Goal: Task Accomplishment & Management: Contribute content

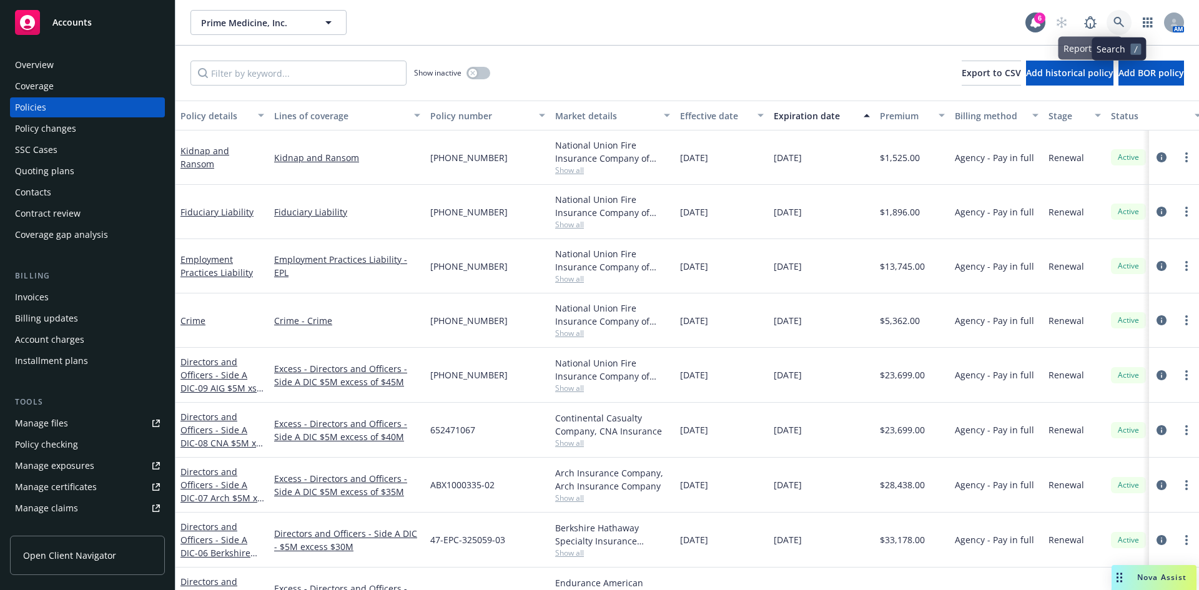
click at [1118, 17] on link at bounding box center [1119, 22] width 25 height 25
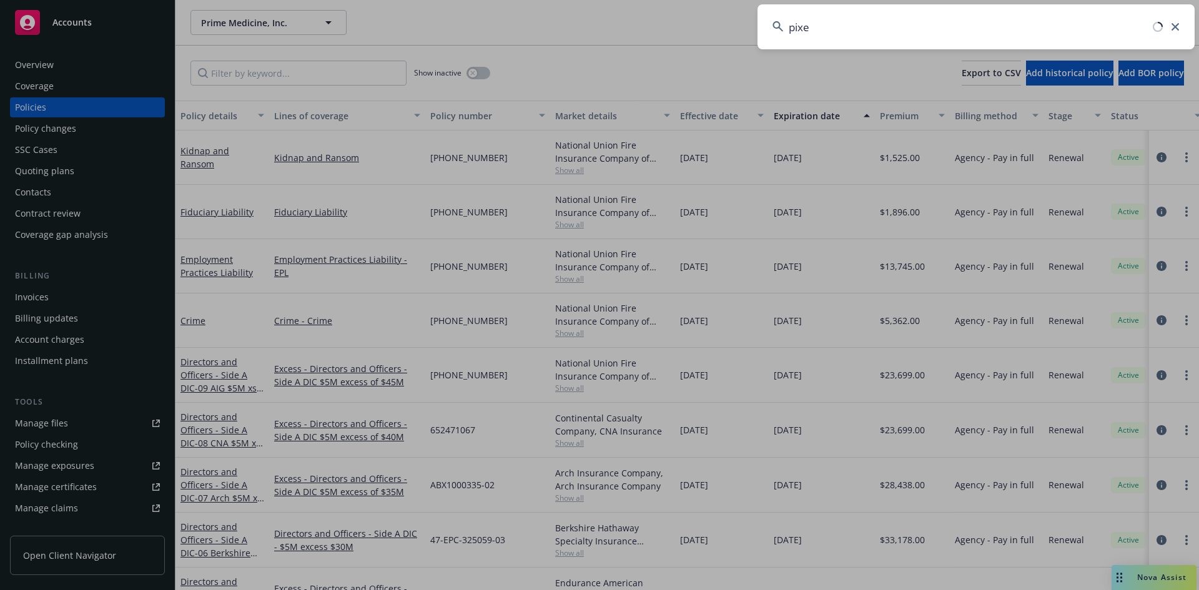
type input "pixel"
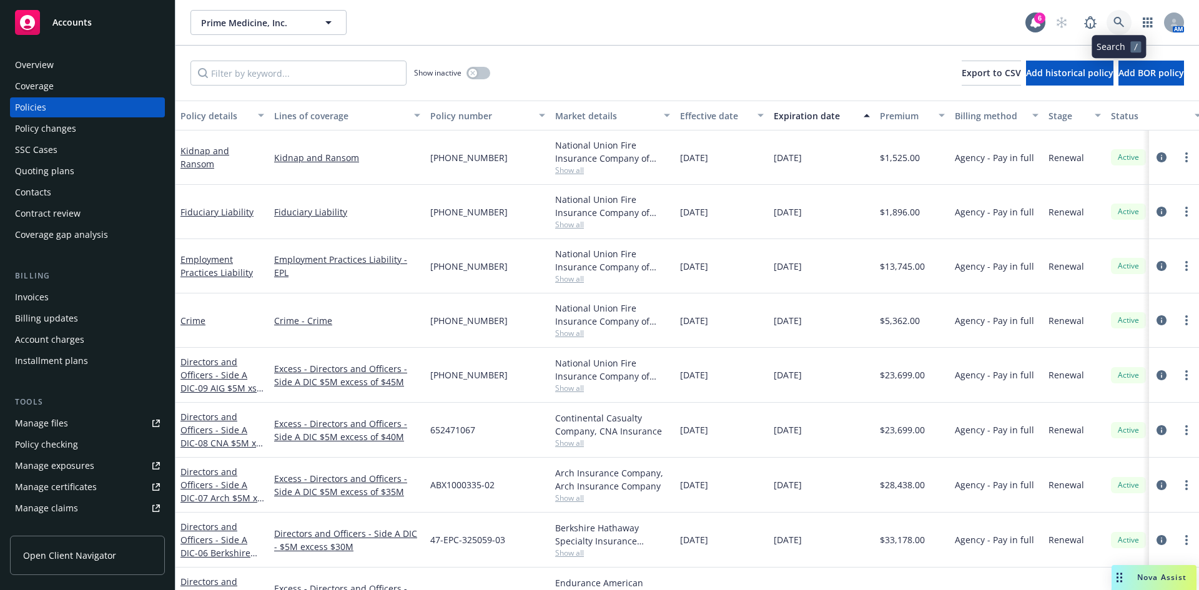
click at [1119, 24] on icon at bounding box center [1119, 22] width 11 height 11
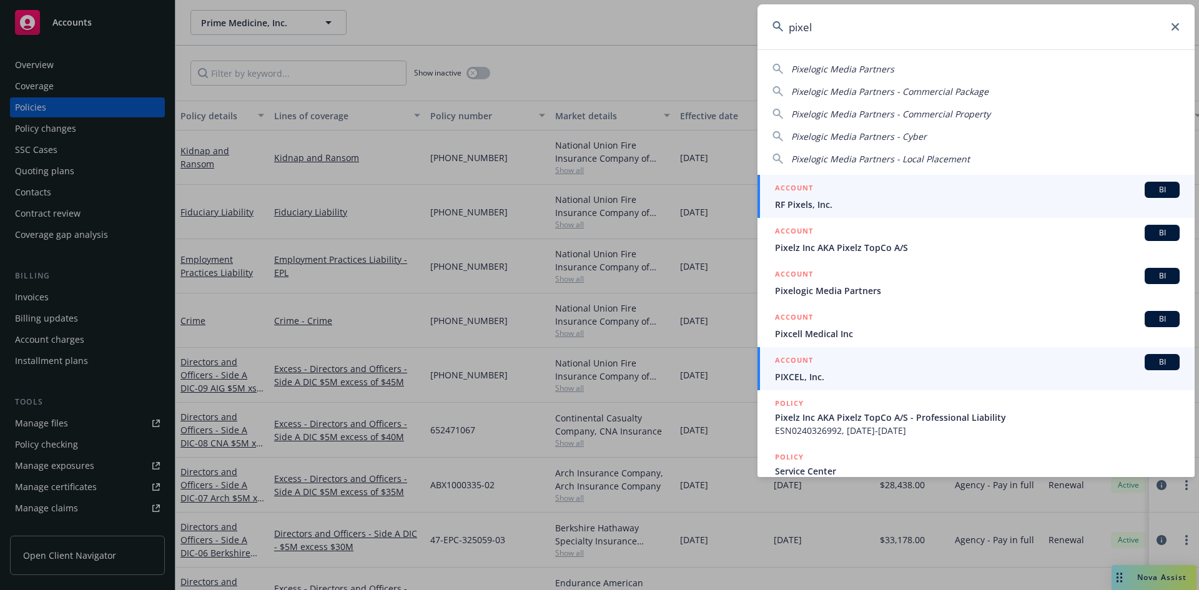
type input "pixel"
click at [818, 374] on span "PIXCEL, Inc." at bounding box center [977, 376] width 405 height 13
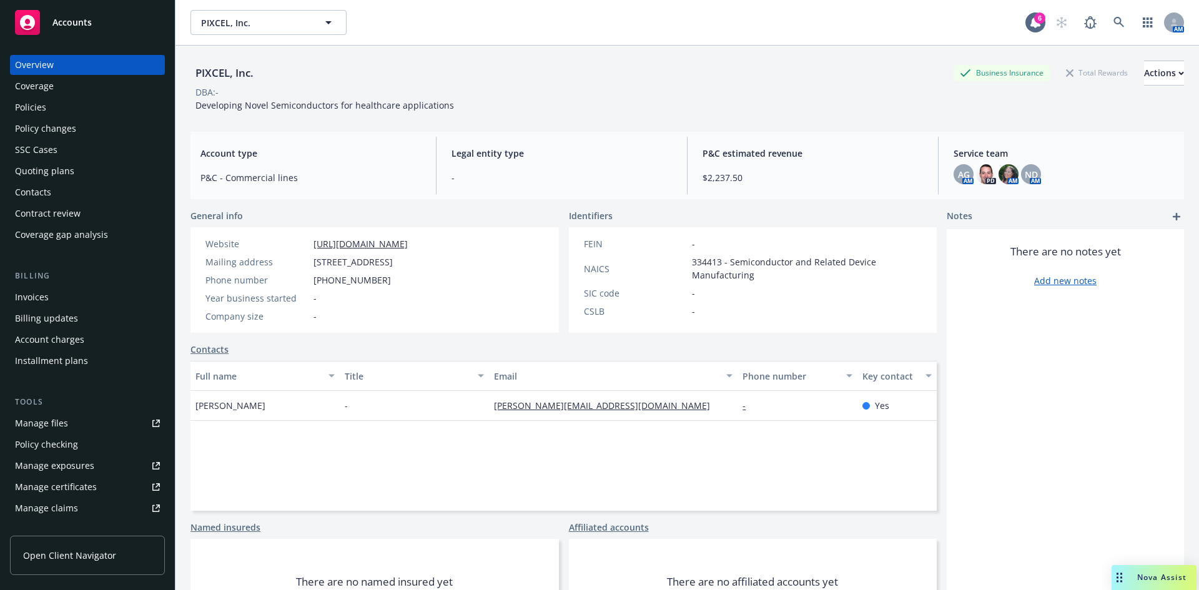
click at [52, 108] on div "Policies" at bounding box center [87, 107] width 145 height 20
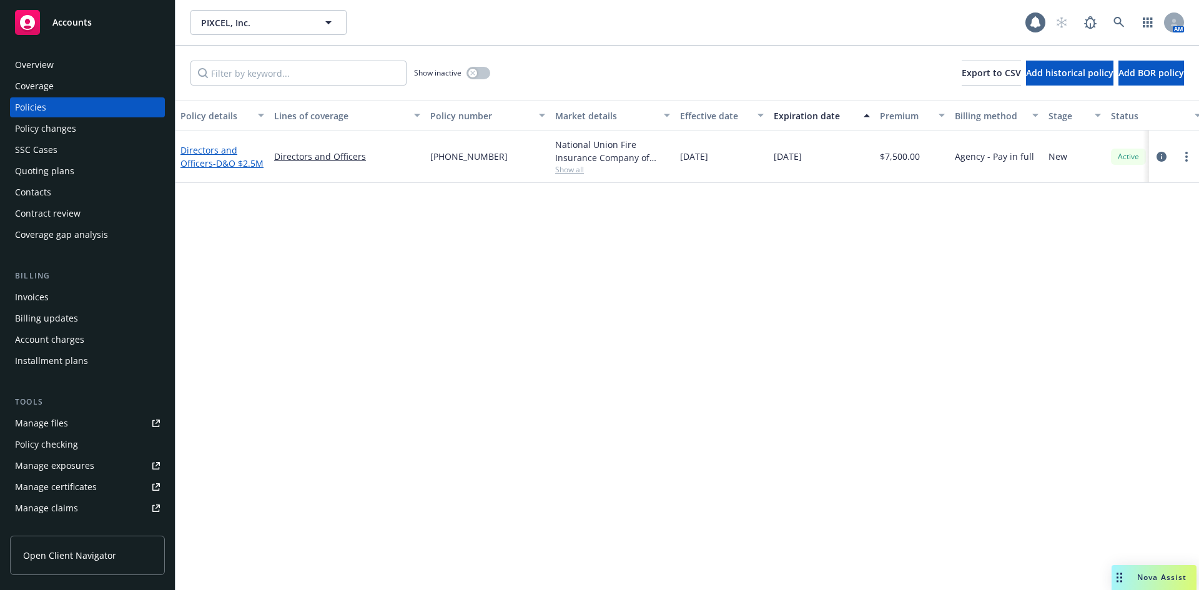
click at [207, 162] on link "Directors and Officers - D&O $2.5M" at bounding box center [222, 156] width 83 height 25
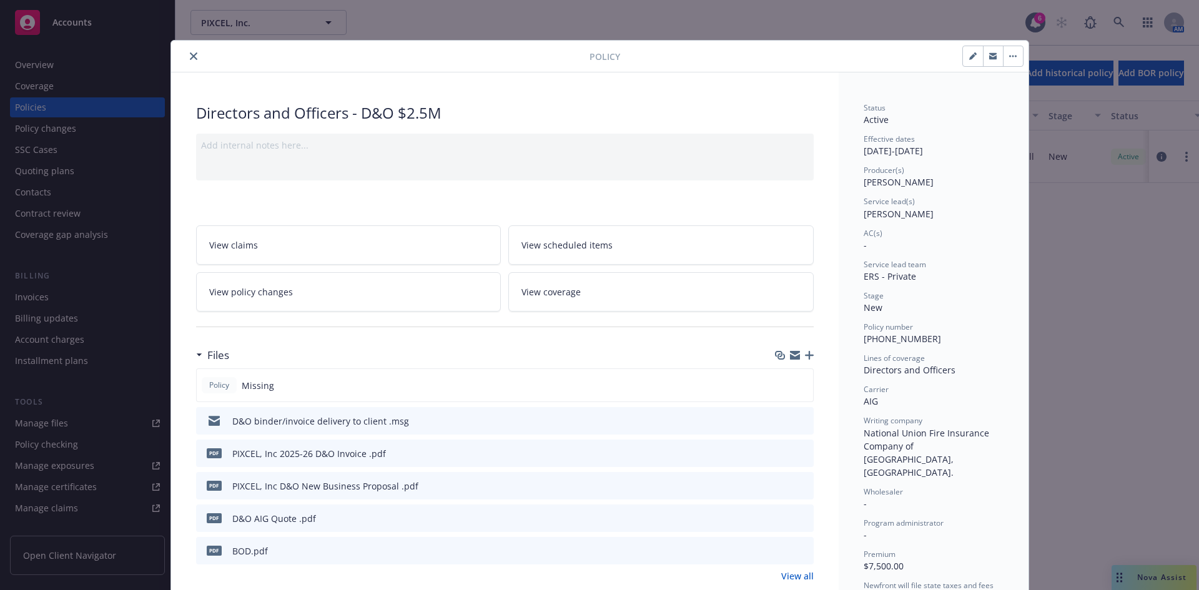
click at [806, 354] on icon "button" at bounding box center [809, 355] width 9 height 9
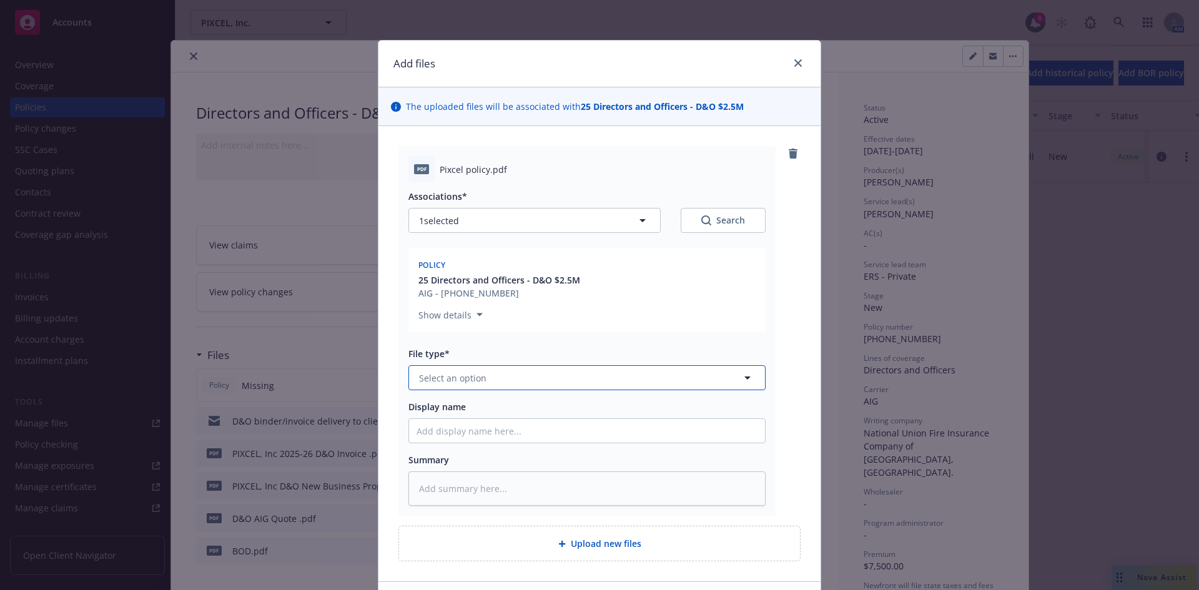
click at [460, 372] on span "Select an option" at bounding box center [452, 378] width 67 height 13
type input "pol"
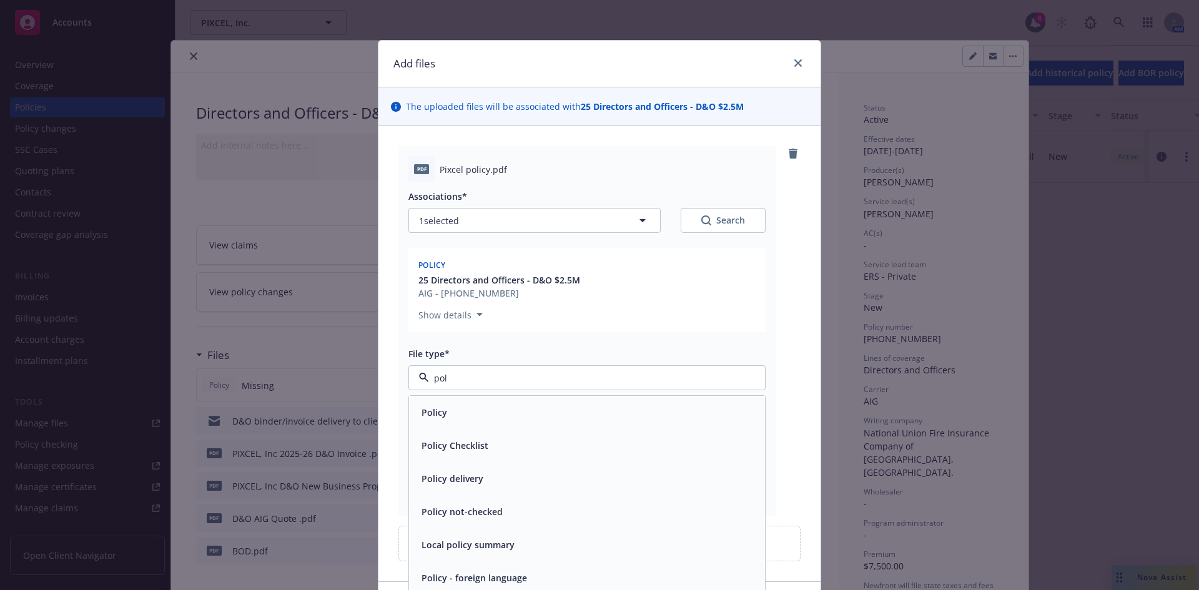
click at [456, 405] on div "Policy" at bounding box center [587, 413] width 341 height 18
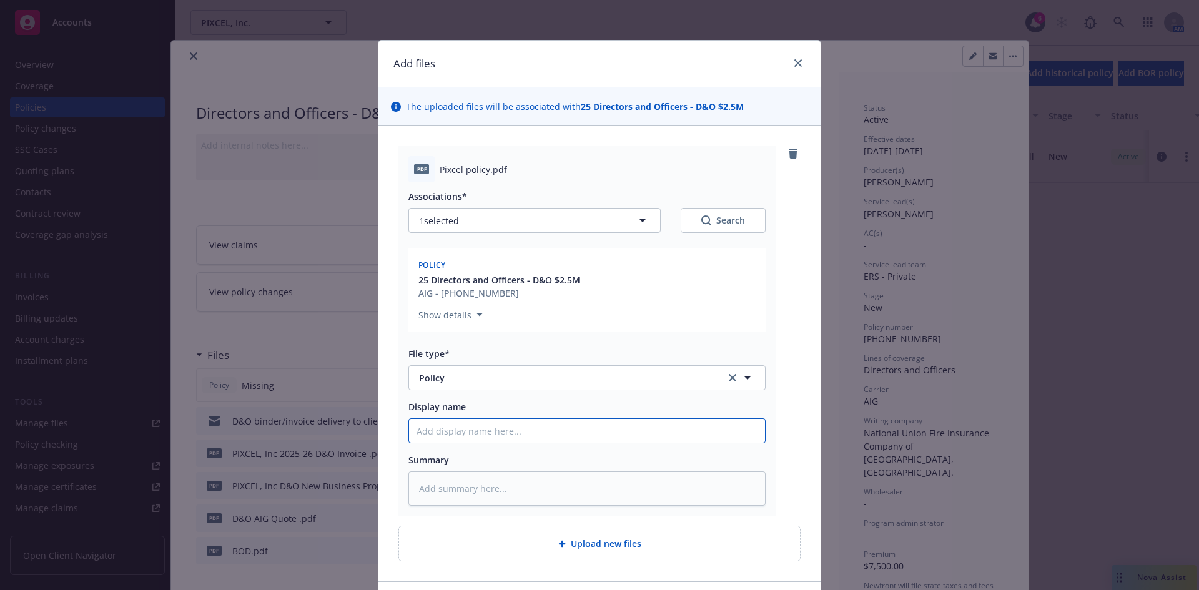
click at [460, 433] on input "Display name" at bounding box center [587, 431] width 356 height 24
paste input "Pixcel"
type textarea "x"
type input "Pixcel"
type textarea "x"
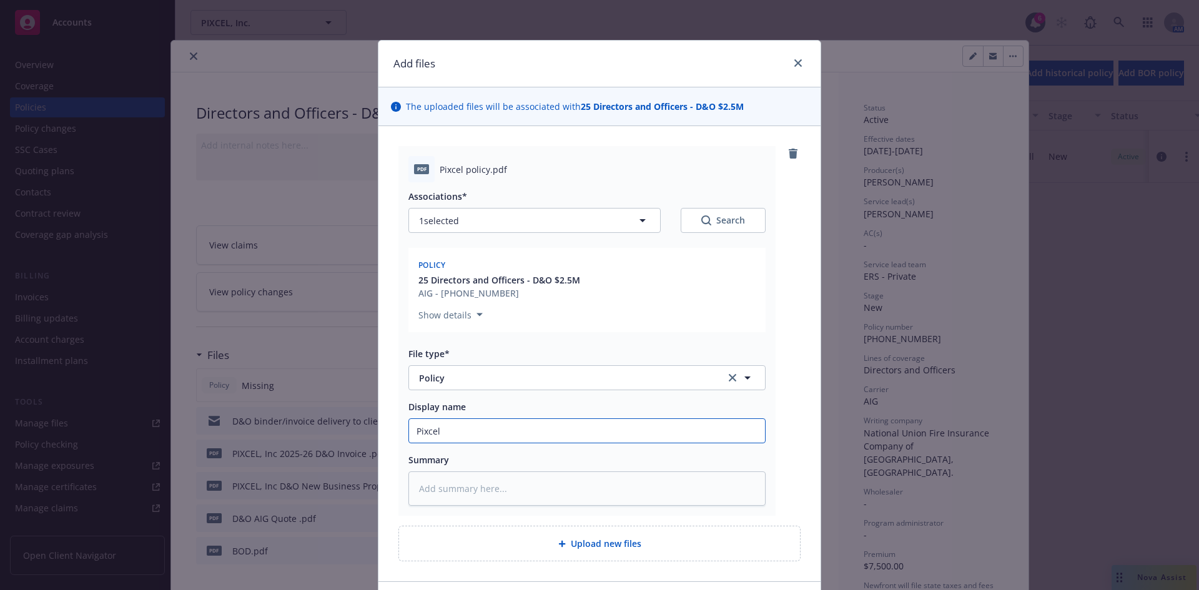
type input "Pixcel,"
type textarea "x"
type input "Pixcel,"
type textarea "x"
type input "Pixcel, I"
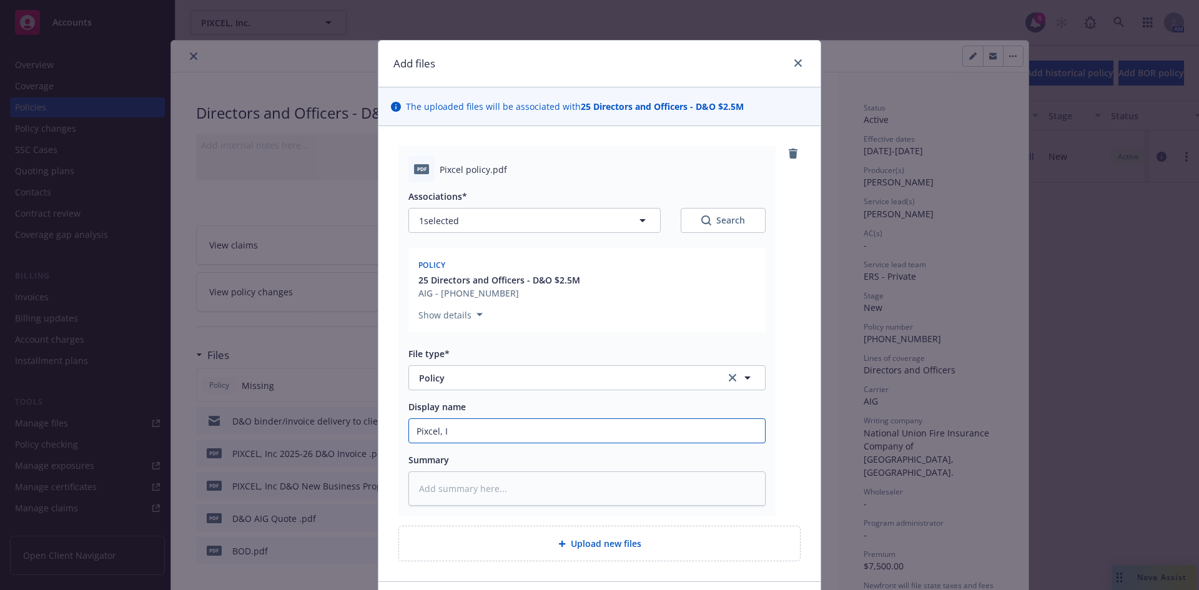
type textarea "x"
type input "Pixcel, In"
type textarea "x"
type input "Pixcel, Inc"
type textarea "x"
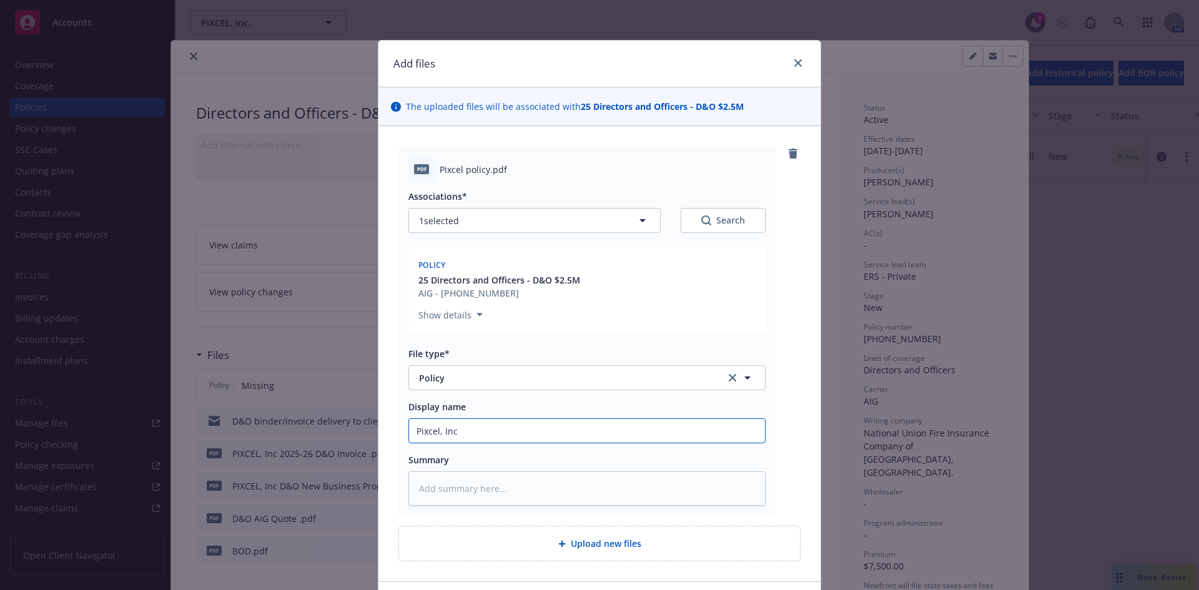
type input "Pixcel, Inc"
type textarea "x"
type input "Pixcel, Inc 2"
type textarea "x"
type input "Pixcel, Inc 20"
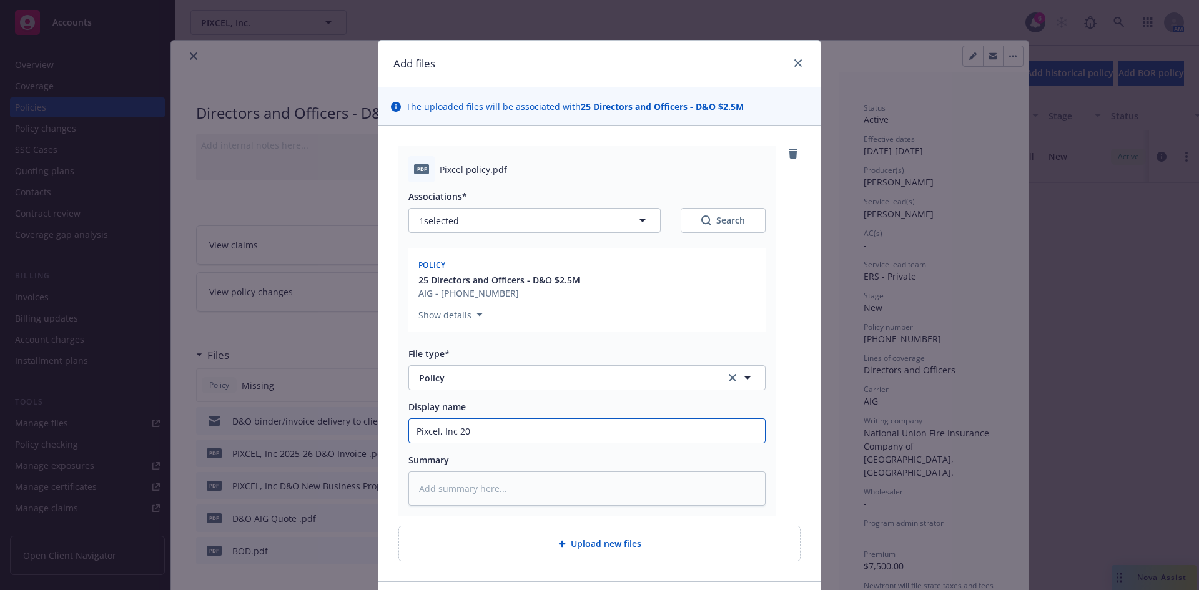
type textarea "x"
type input "Pixcel, Inc 202"
type textarea "x"
type input "Pixcel, Inc 2025"
type textarea "x"
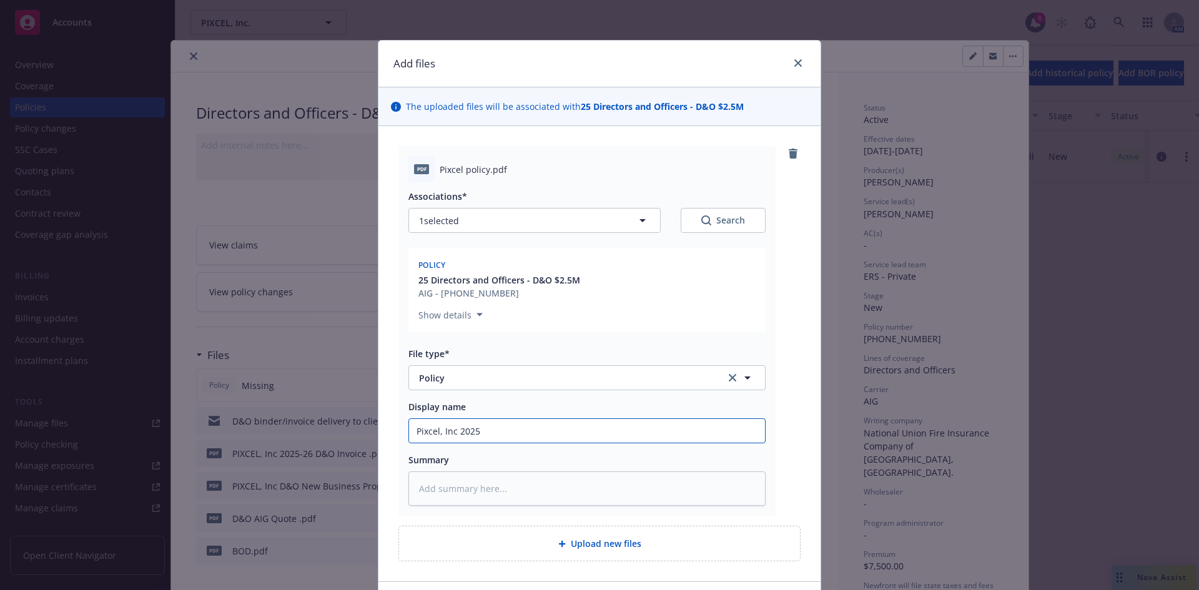
type input "Pixcel, Inc 2025-"
type textarea "x"
type input "Pixcel, Inc 2025-2"
type textarea "x"
type input "Pixcel, Inc 2025-26"
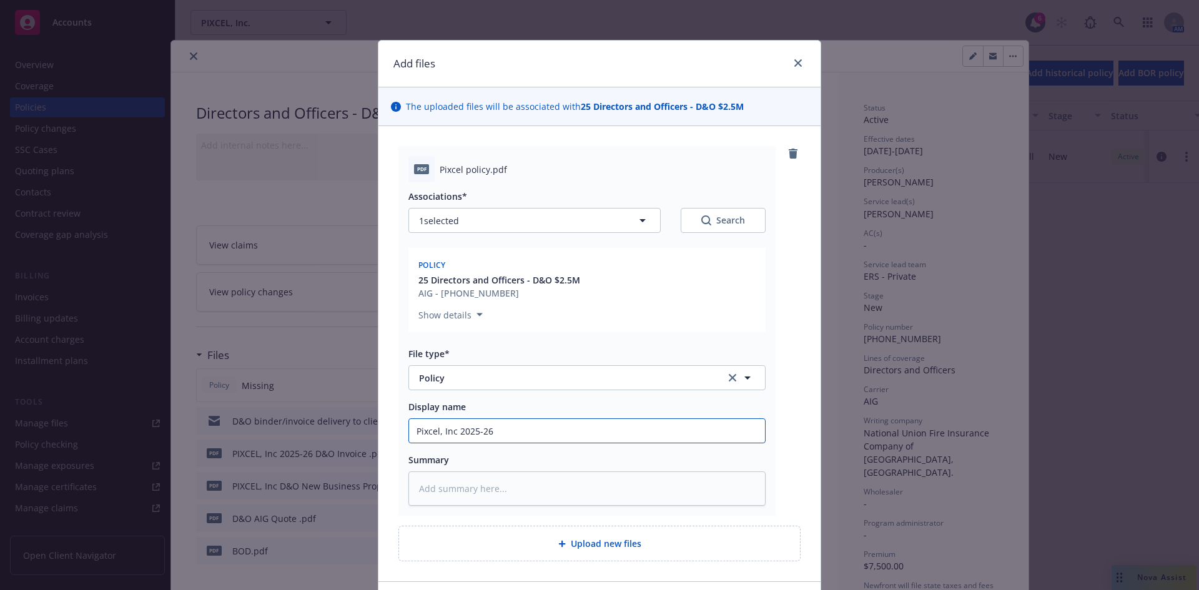
type textarea "x"
type input "Pixcel, Inc 2025-26"
type textarea "x"
type input "Pixcel, Inc 2025-26 D"
type textarea "x"
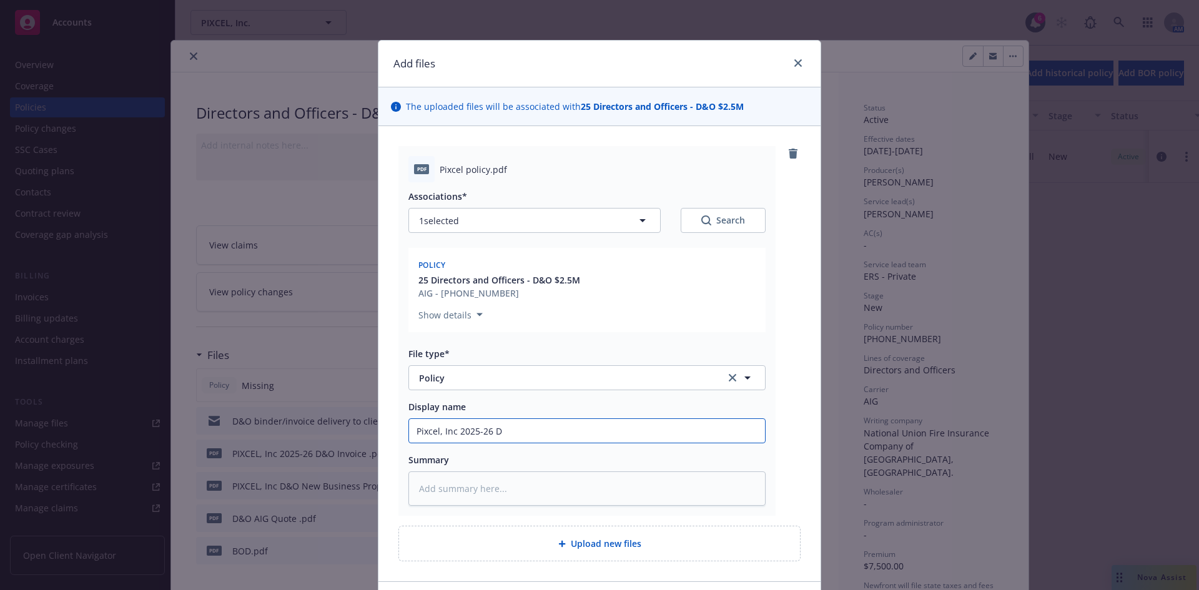
type input "Pixcel, Inc 2025-26 D&"
type textarea "x"
type input "Pixcel, Inc 2025-26 D&O"
type textarea "x"
type input "Pixcel, Inc 2025-26 D&O"
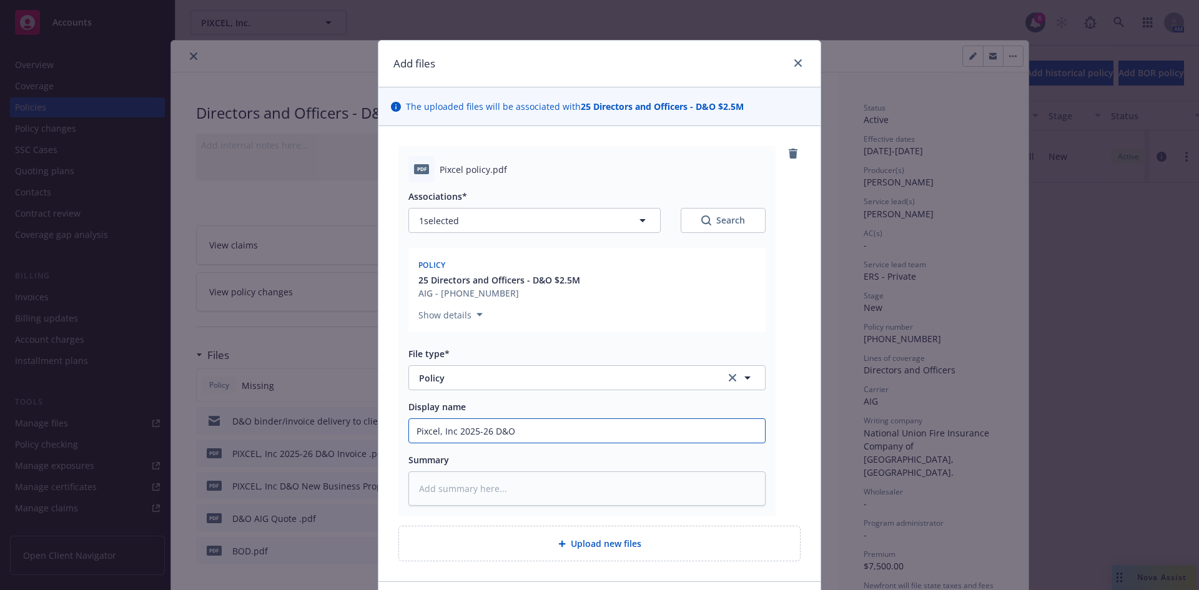
type textarea "x"
type input "Pixcel, Inc 2025-26 D&O P"
type textarea "x"
type input "Pixcel, Inc 2025-26 D&O Po"
type textarea "x"
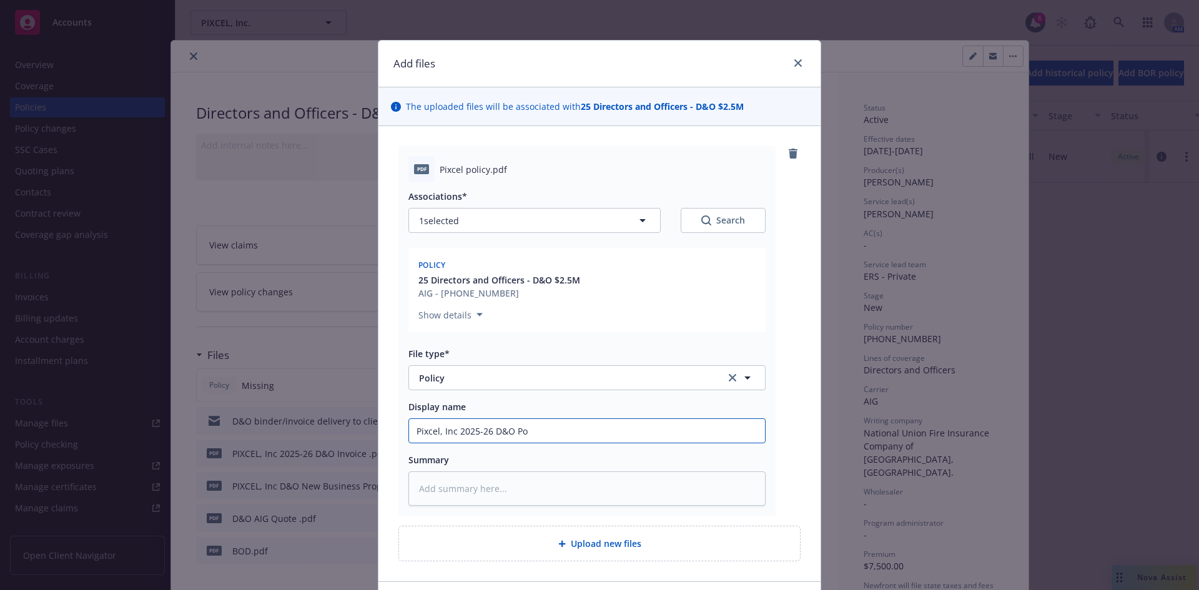
type input "Pixcel, Inc 2025-26 D&O Pol"
type textarea "x"
type input "Pixcel, Inc 2025-26 D&O Polic"
type textarea "x"
type input "Pixcel, Inc 2025-26 D&O Policy"
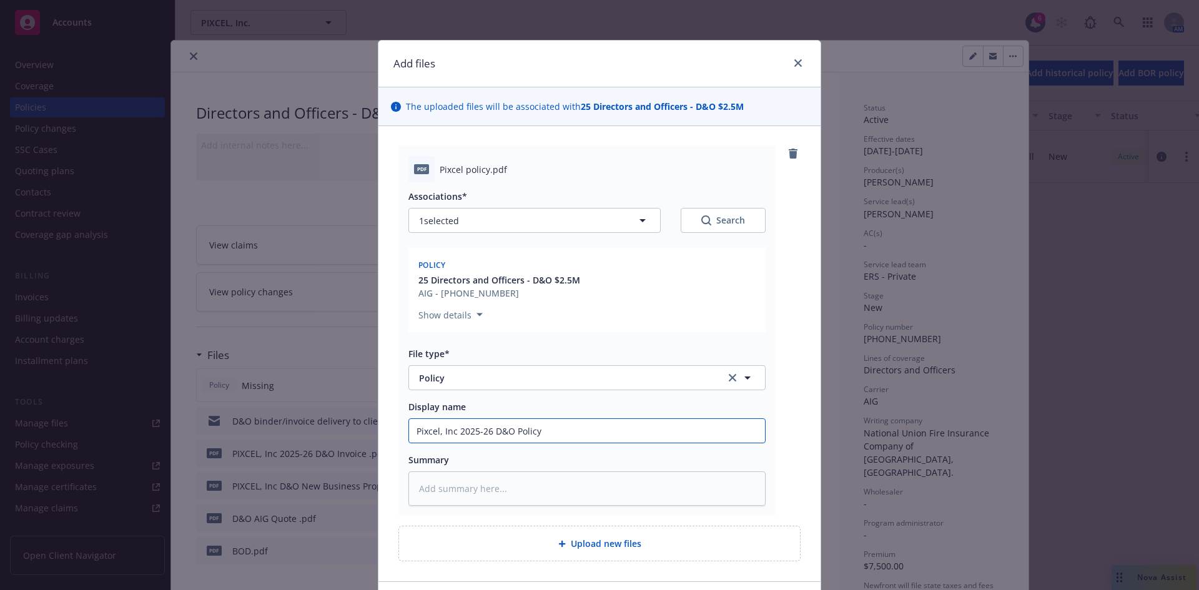
type textarea "x"
type input "Pixcel, Inc 2025-26 D&O Policy"
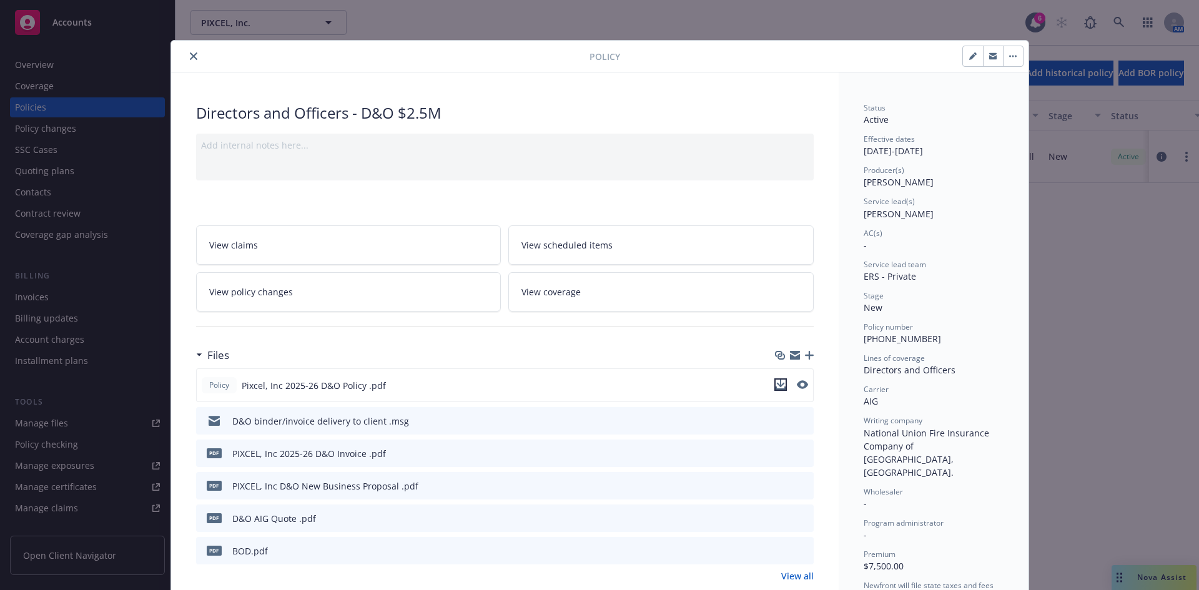
click at [777, 382] on icon "download file" at bounding box center [781, 385] width 10 height 10
click at [512, 106] on div "Directors and Officers - D&O $2.5M" at bounding box center [505, 112] width 618 height 21
drag, startPoint x: 647, startPoint y: 97, endPoint x: 667, endPoint y: 115, distance: 27.0
click at [780, 387] on icon "download file" at bounding box center [781, 385] width 10 height 10
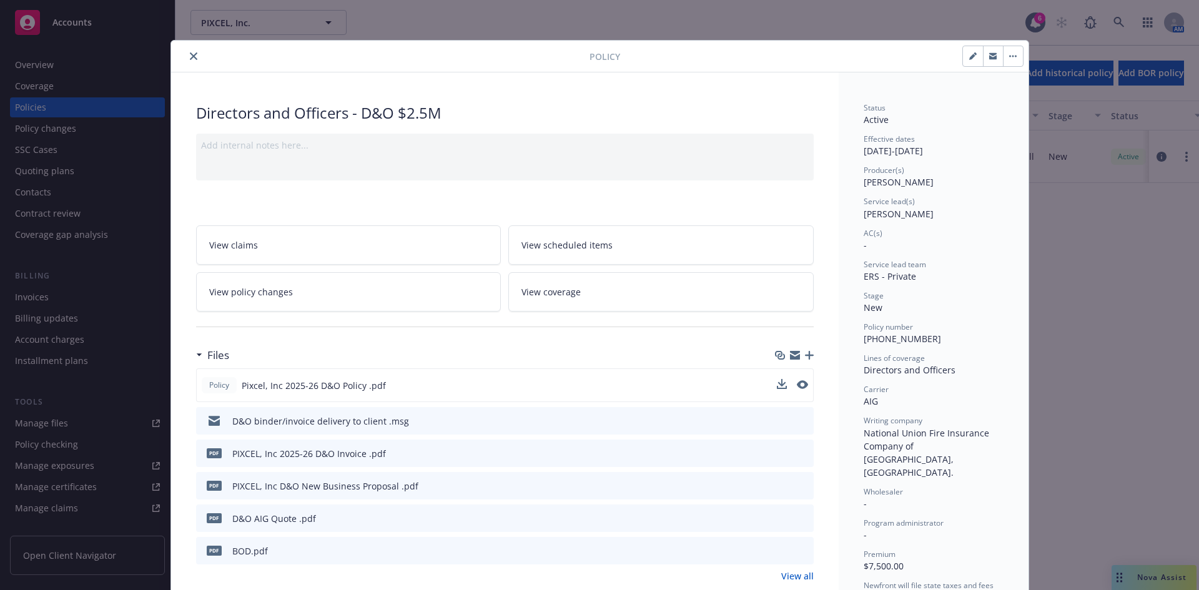
click at [808, 357] on icon "button" at bounding box center [809, 355] width 9 height 9
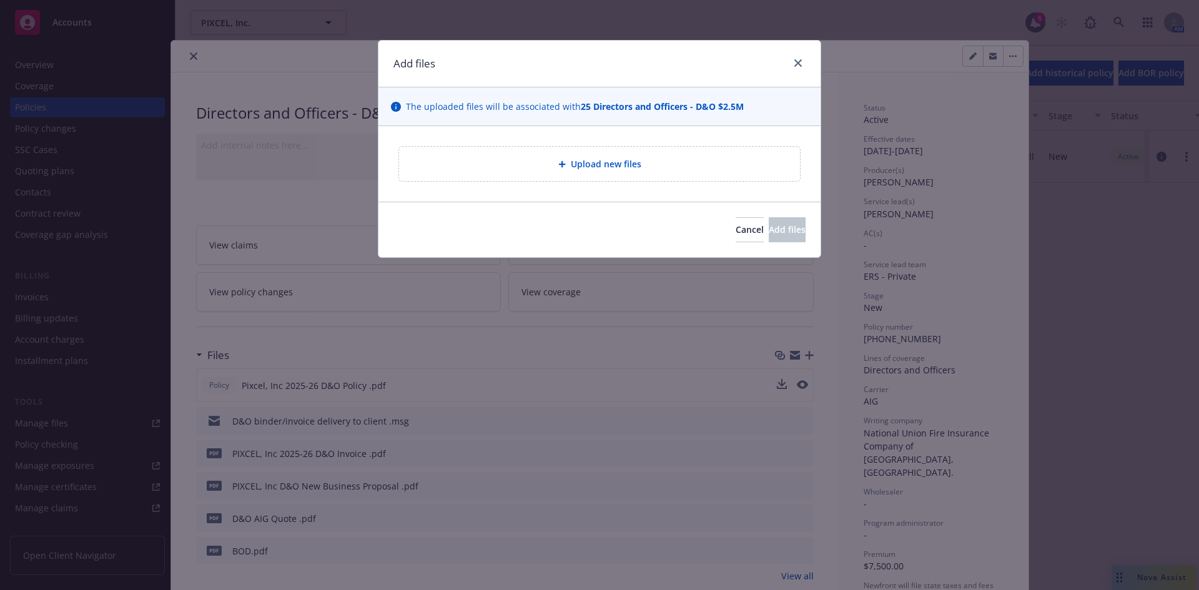
type textarea "x"
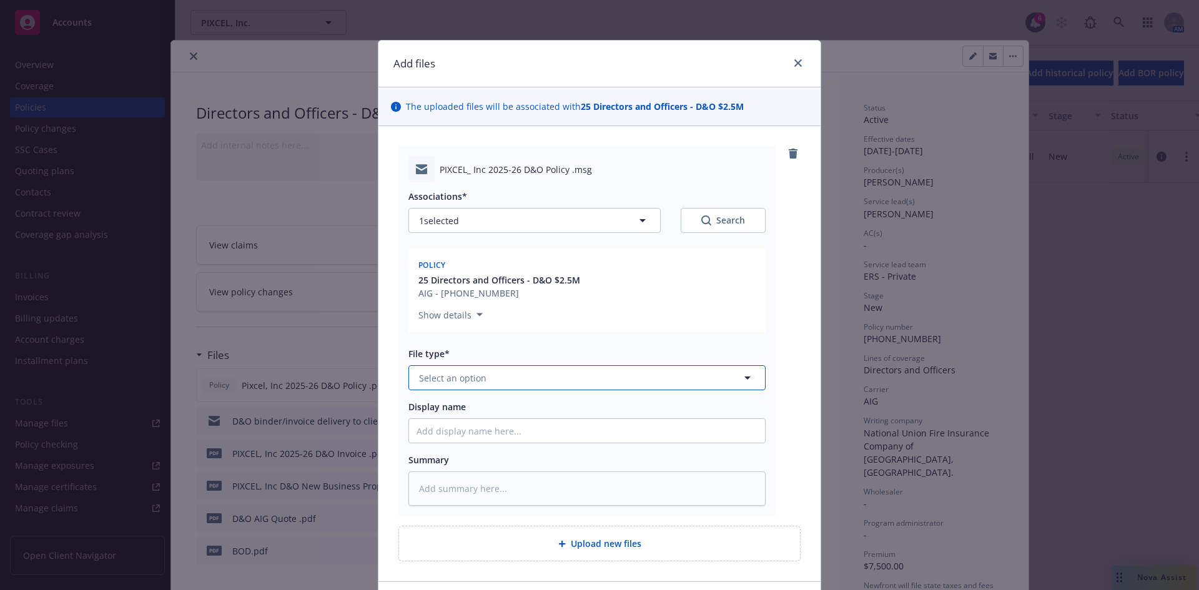
click at [443, 380] on span "Select an option" at bounding box center [452, 378] width 67 height 13
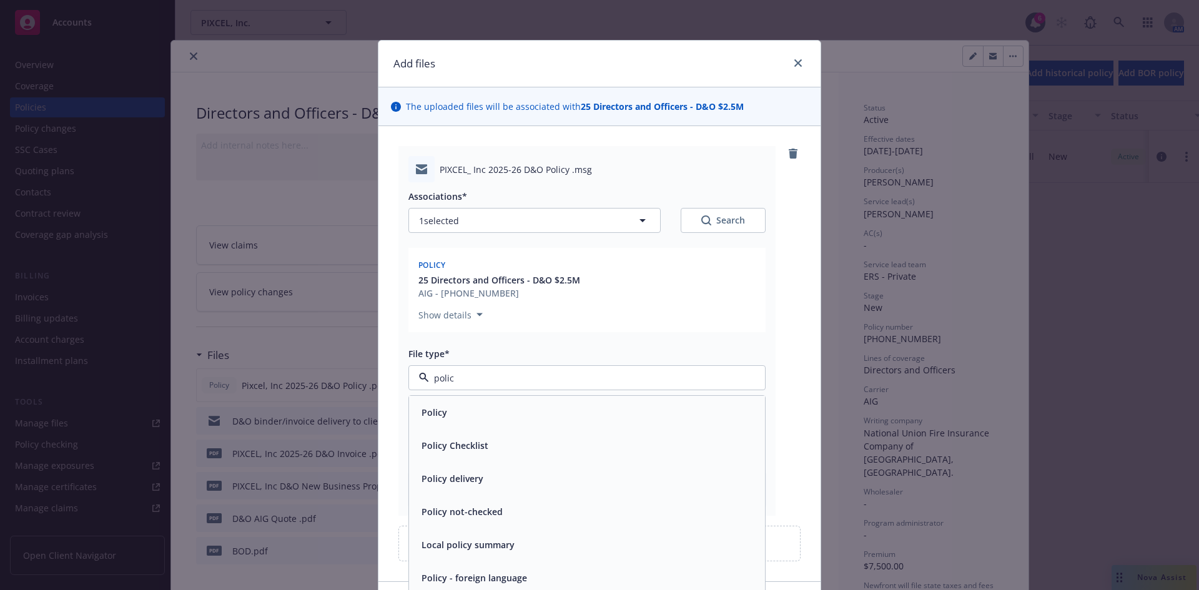
type input "policy"
click at [475, 480] on span "Policy delivery" at bounding box center [453, 478] width 62 height 13
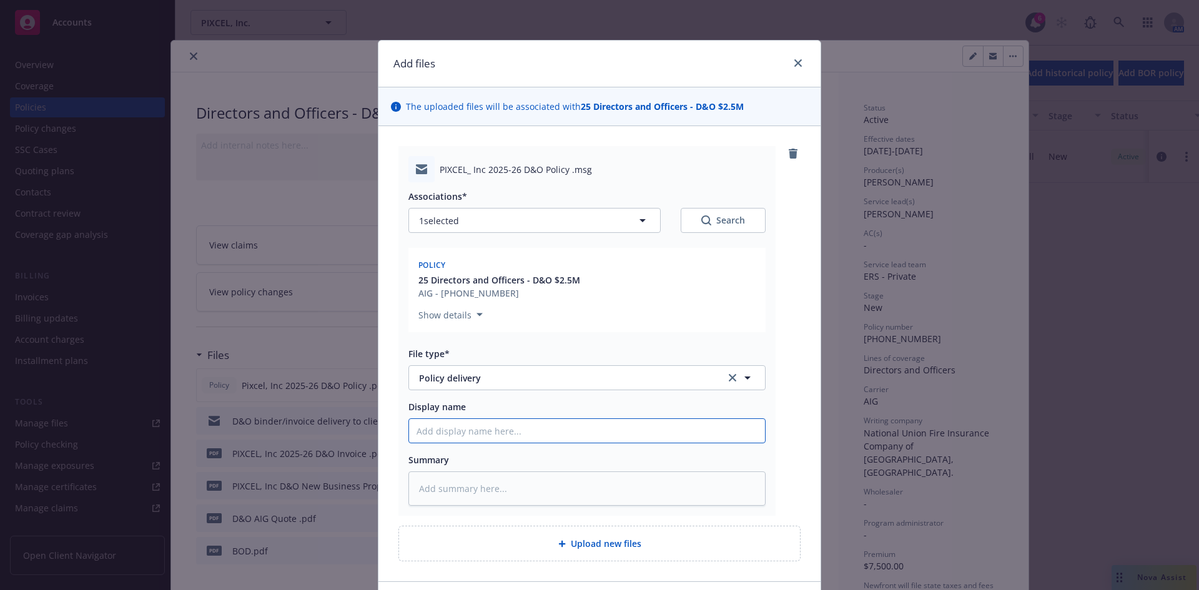
click at [463, 432] on input "Display name" at bounding box center [587, 431] width 356 height 24
type textarea "x"
type input "D"
type textarea "x"
type input "D&"
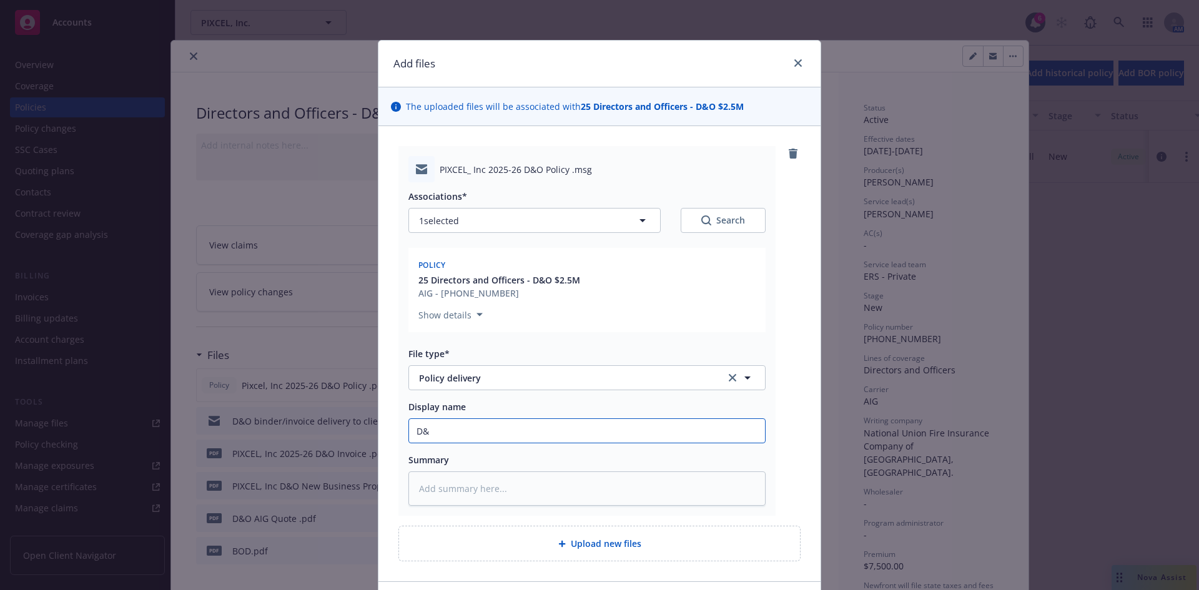
type textarea "x"
type input "D&O"
type textarea "x"
type input "D&O"
type textarea "x"
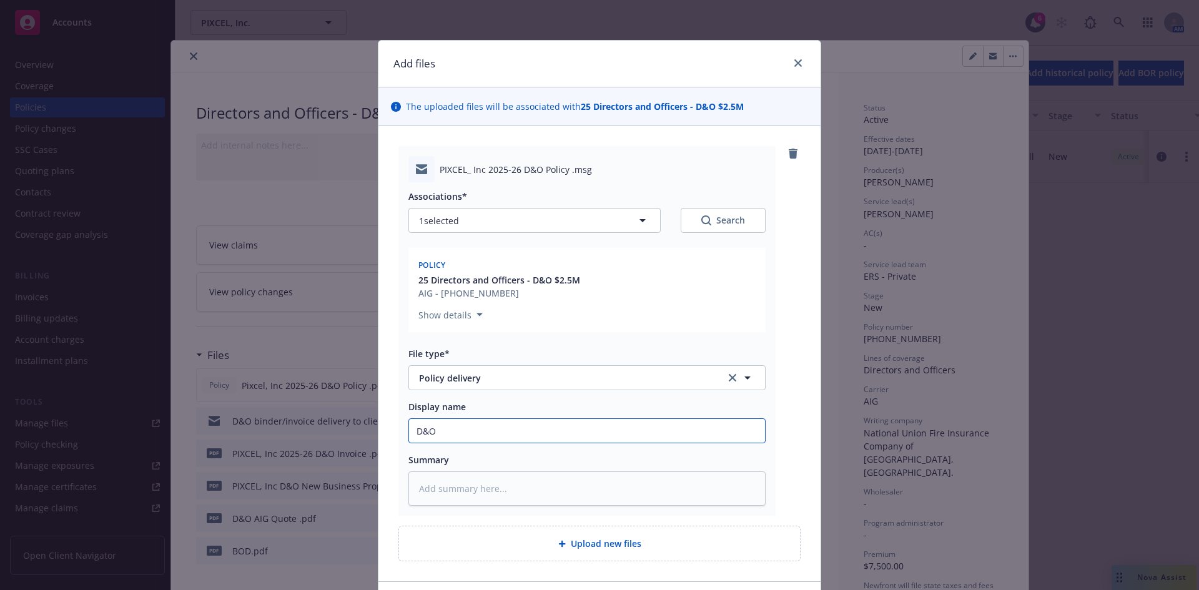
type input "D&O p"
type textarea "x"
type input "D&O po"
type textarea "x"
type input "D&O pol"
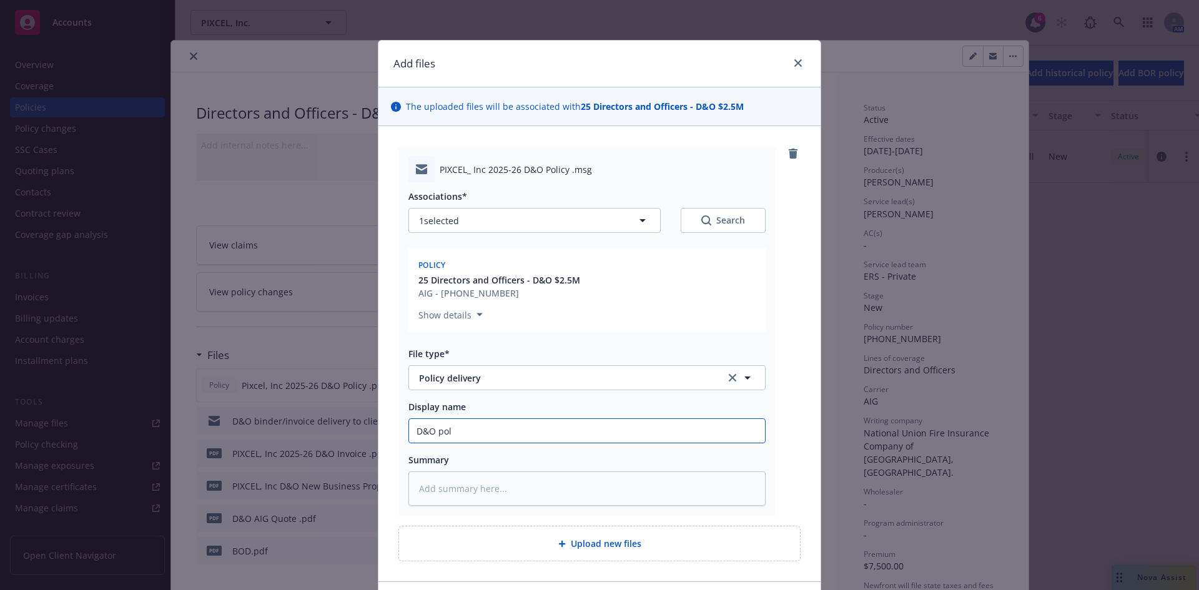
type textarea "x"
type input "D&O poli"
type textarea "x"
type input "D&O polic"
type textarea "x"
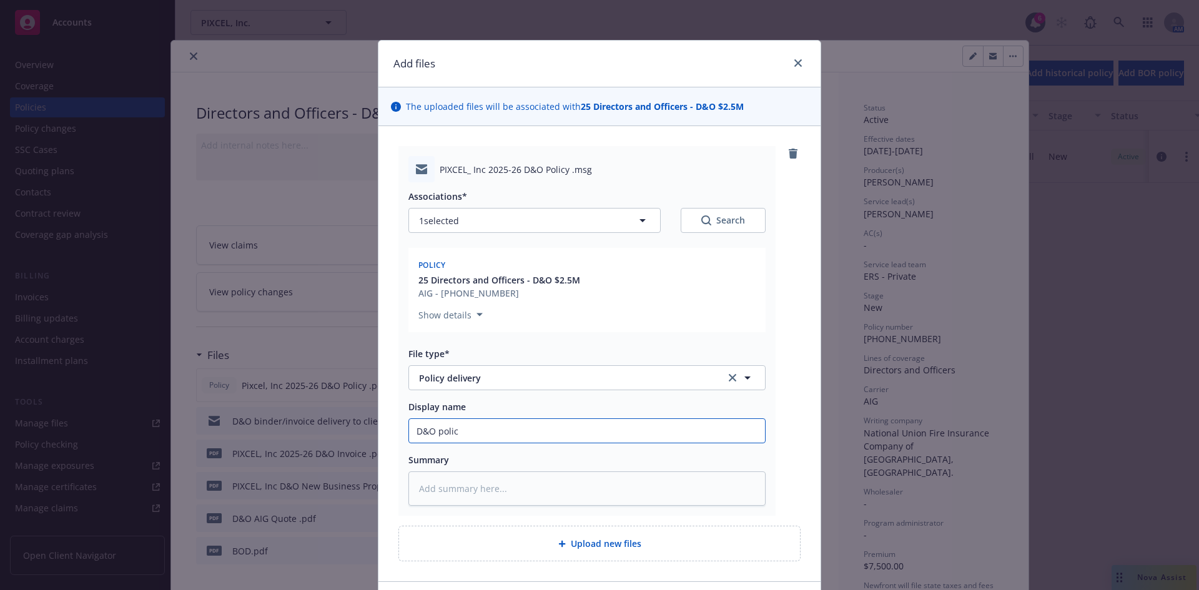
type input "D&O policy"
type textarea "x"
type input "D&O Policy delivery"
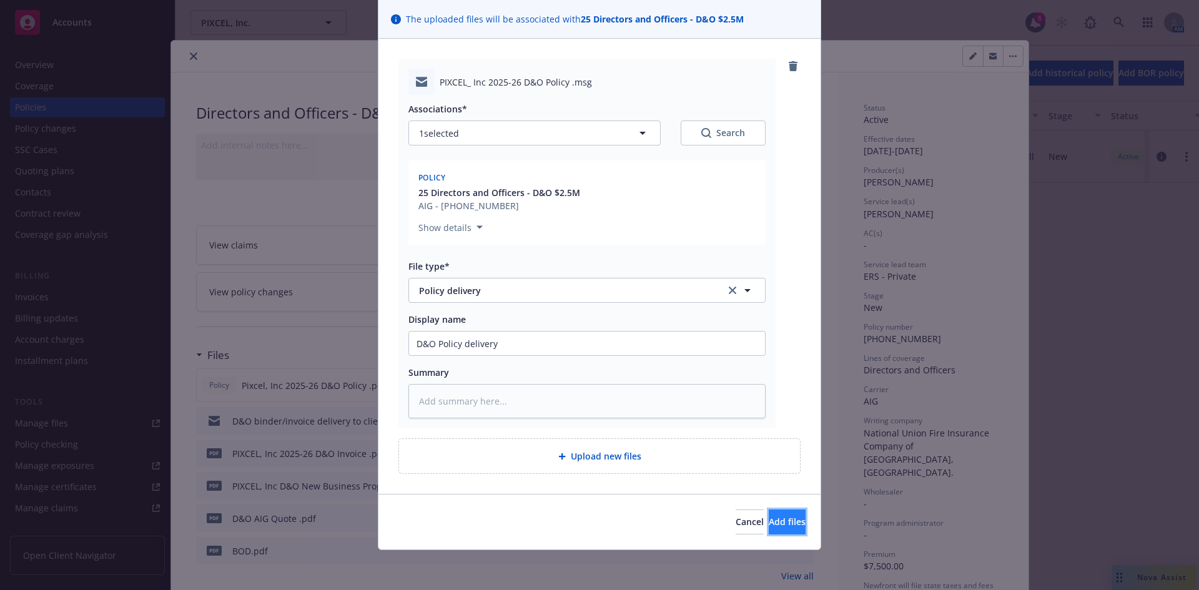
click at [770, 522] on span "Add files" at bounding box center [787, 522] width 37 height 12
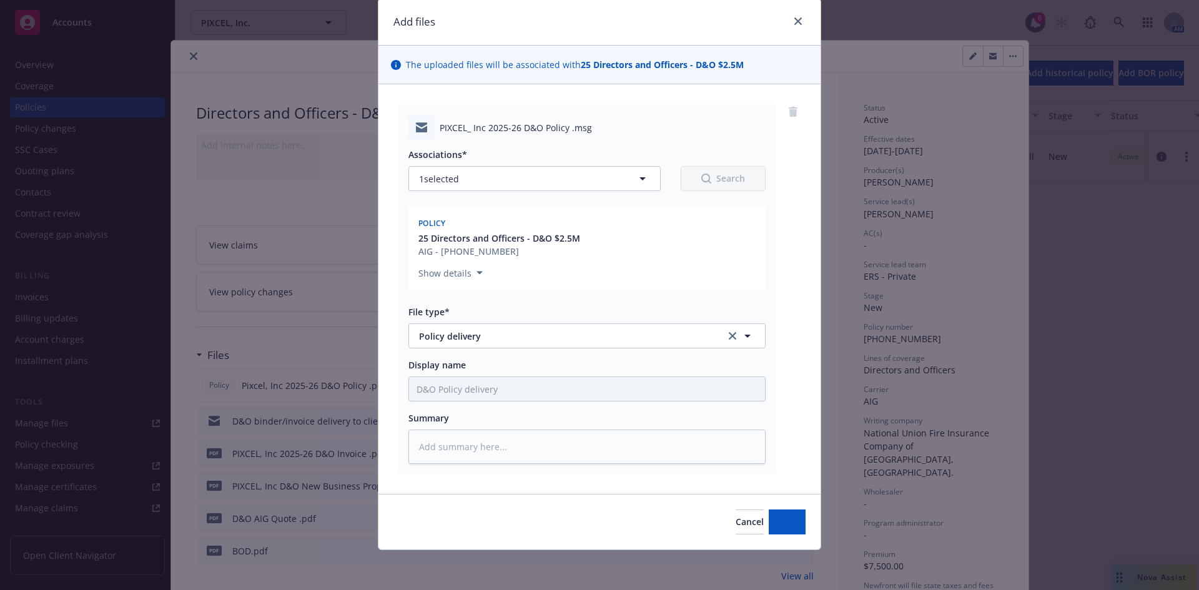
scroll to position [42, 0]
type textarea "x"
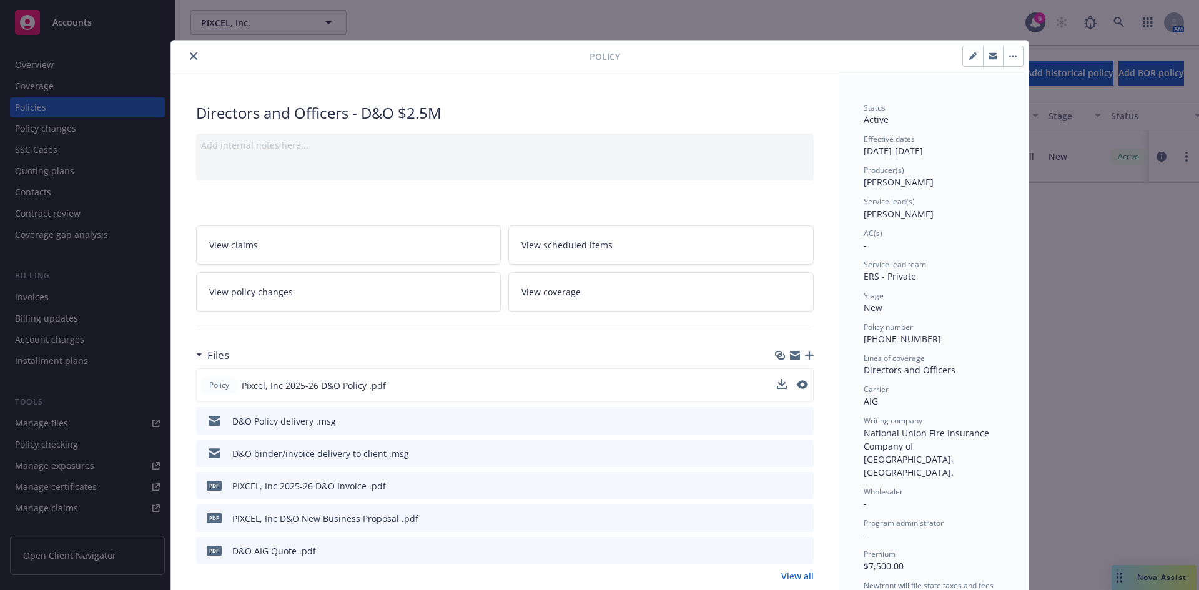
click at [190, 53] on icon "close" at bounding box center [193, 55] width 7 height 7
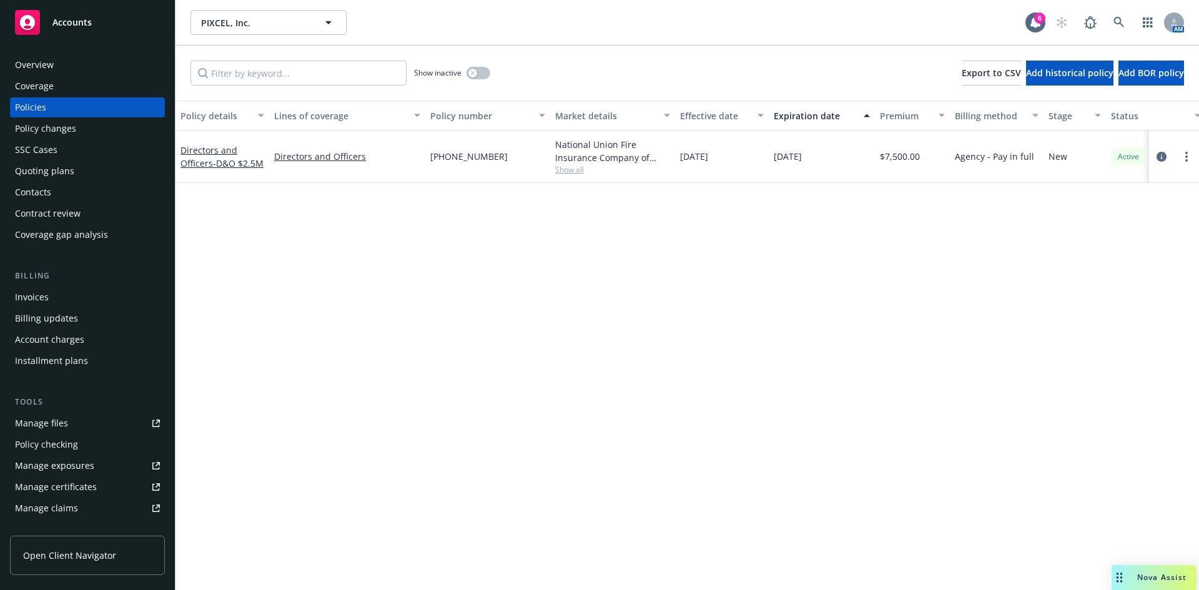
click at [548, 365] on div "Policy details Lines of coverage Policy number Market details Effective date Ex…" at bounding box center [688, 346] width 1024 height 490
click at [64, 302] on div "Invoices" at bounding box center [87, 297] width 145 height 20
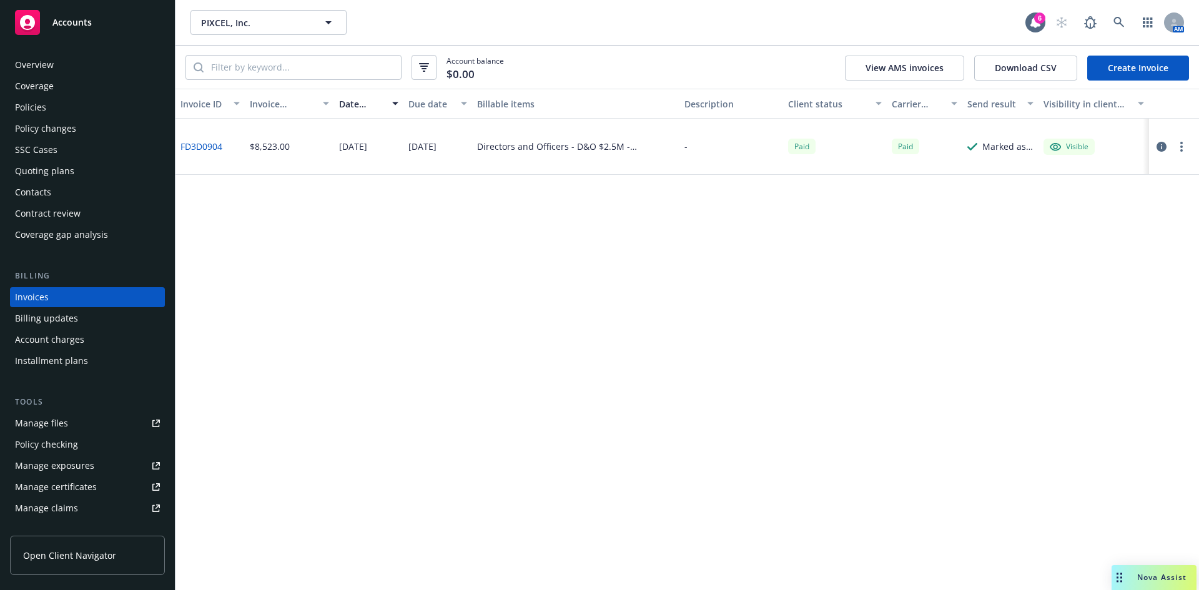
click at [1099, 310] on div "Invoice ID Invoice amount Date issued Due date Billable items Description Clien…" at bounding box center [688, 340] width 1024 height 502
click at [1116, 24] on icon at bounding box center [1119, 22] width 11 height 11
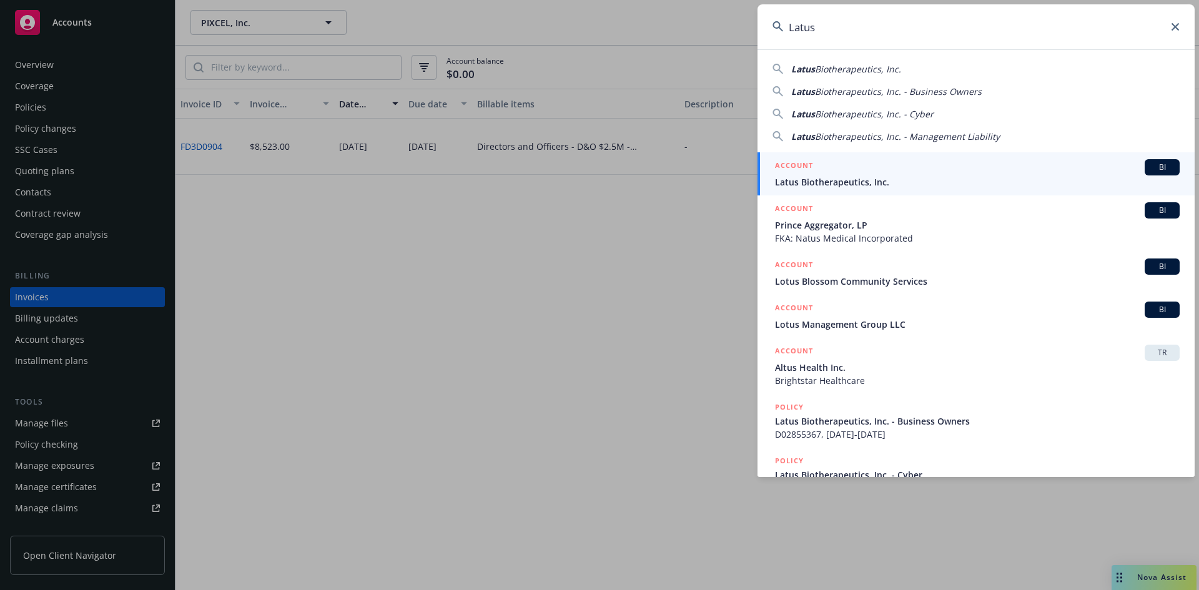
type input "Latus"
click at [865, 172] on div "ACCOUNT BI" at bounding box center [977, 167] width 405 height 16
